Goal: Find specific page/section: Find specific page/section

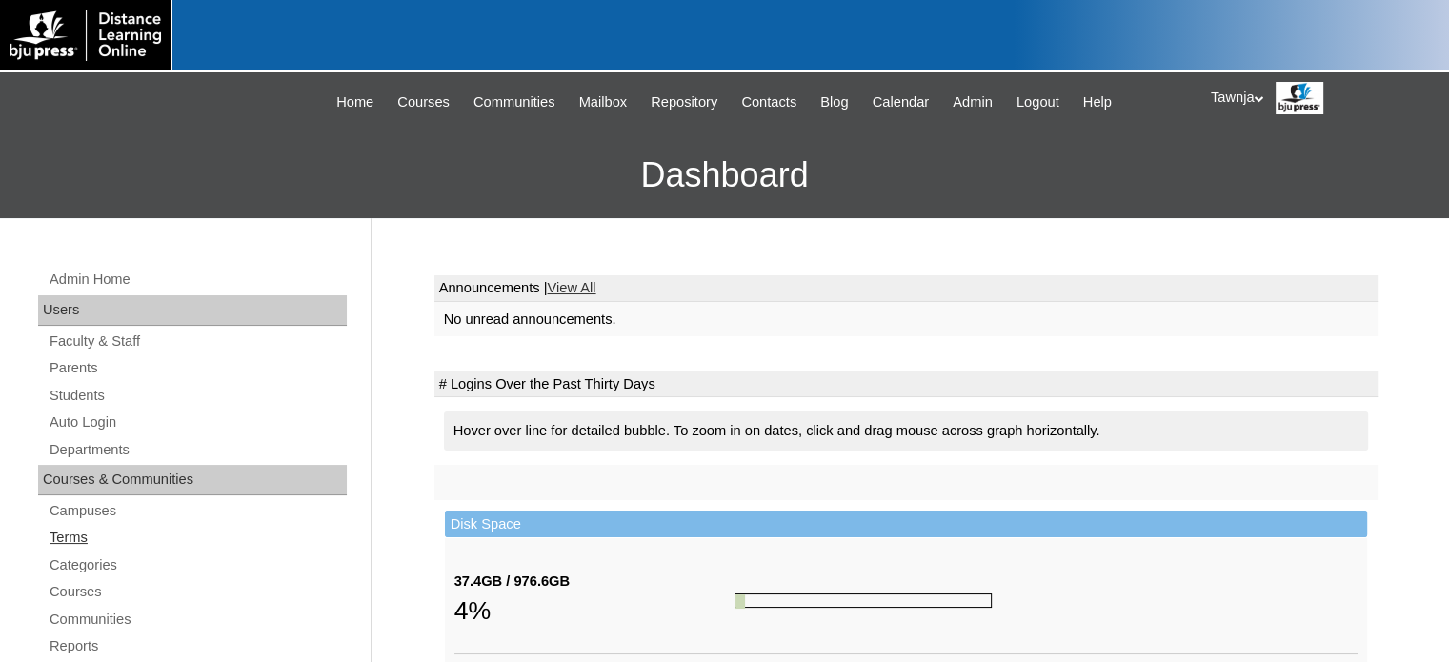
click at [72, 537] on link "Terms" at bounding box center [197, 538] width 299 height 24
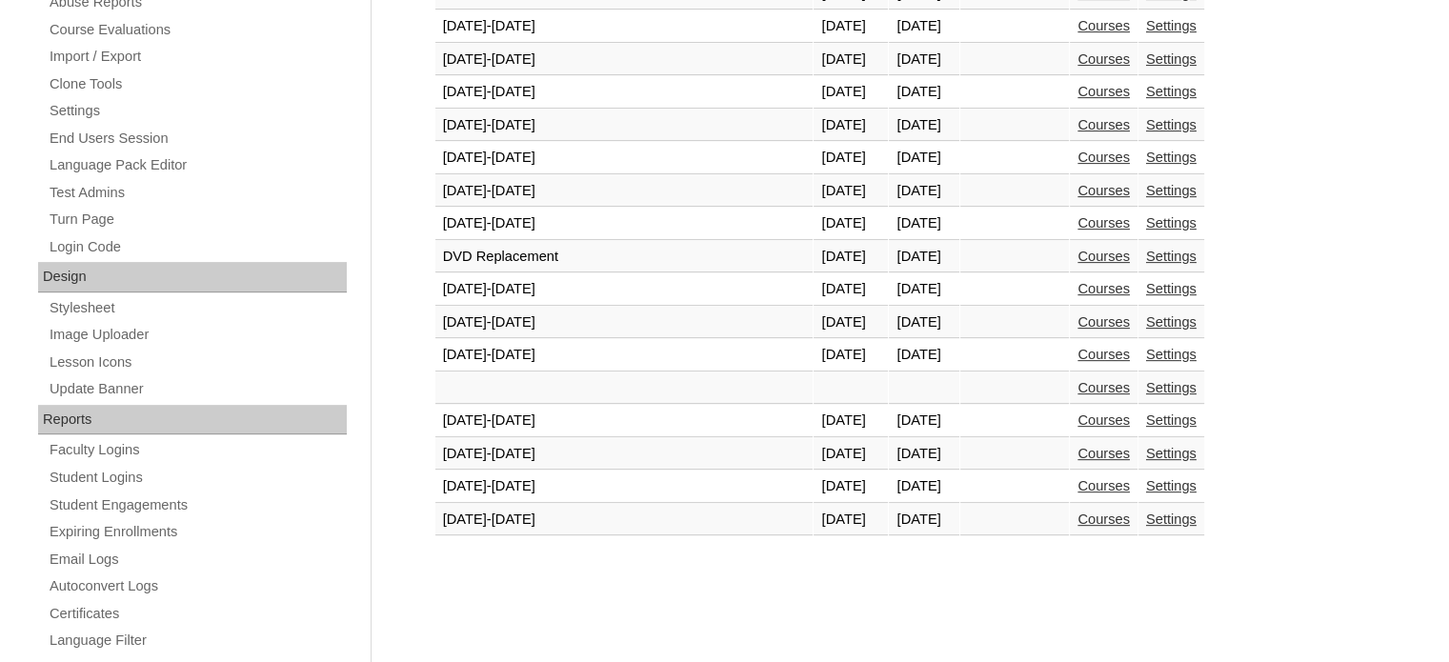
scroll to position [914, 0]
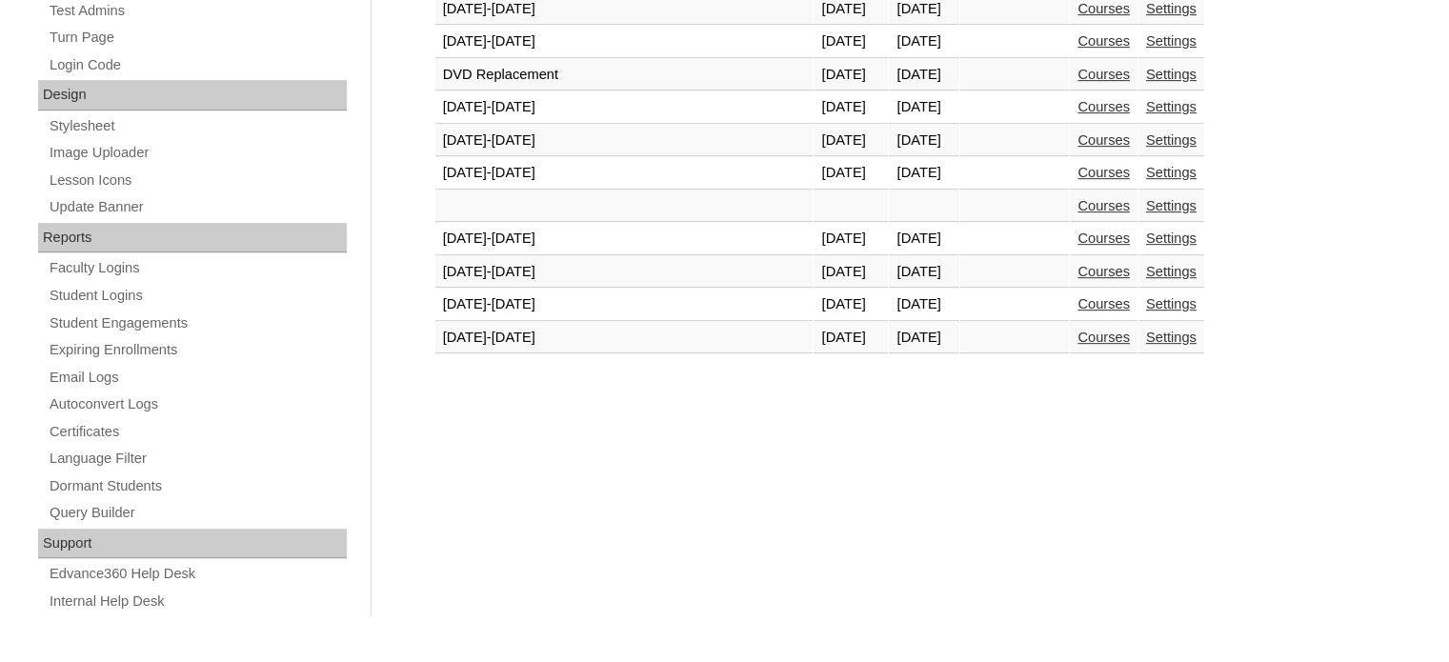
click at [1077, 330] on link "Courses" at bounding box center [1103, 337] width 52 height 15
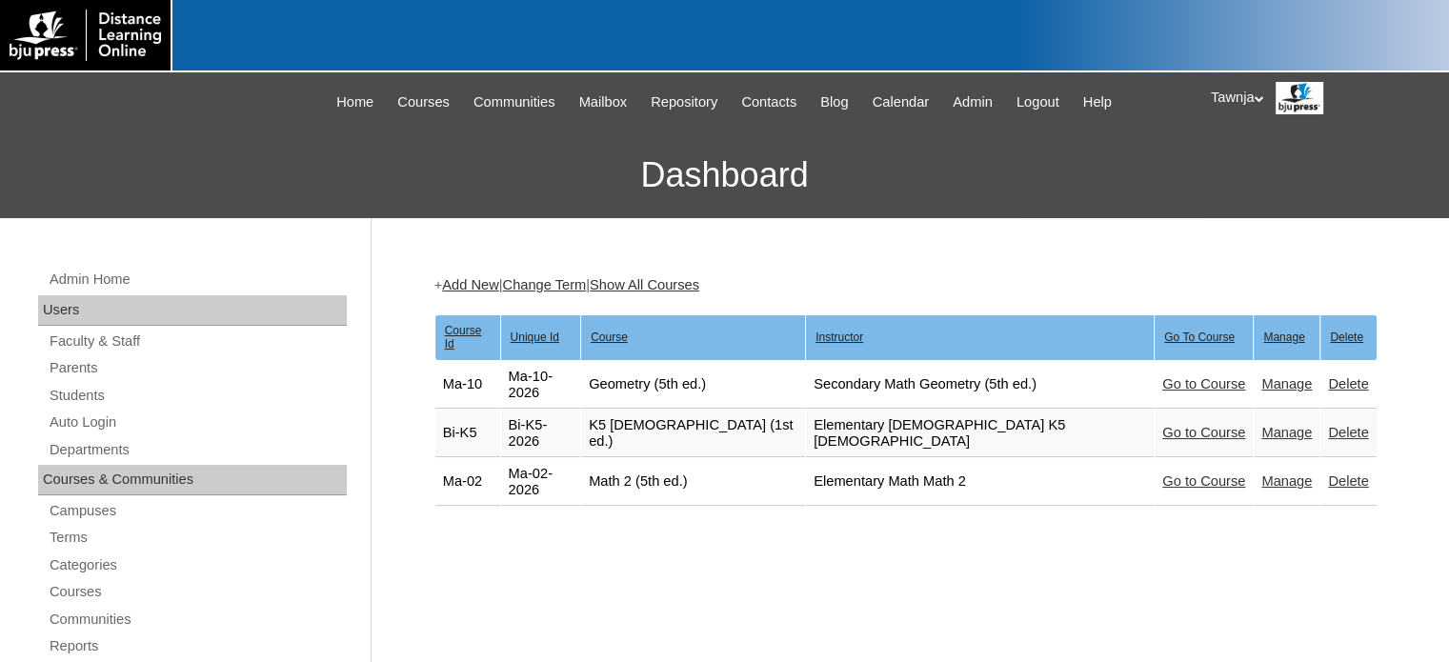
click at [1162, 473] on link "Go to Course" at bounding box center [1203, 480] width 83 height 15
